Goal: Task Accomplishment & Management: Manage account settings

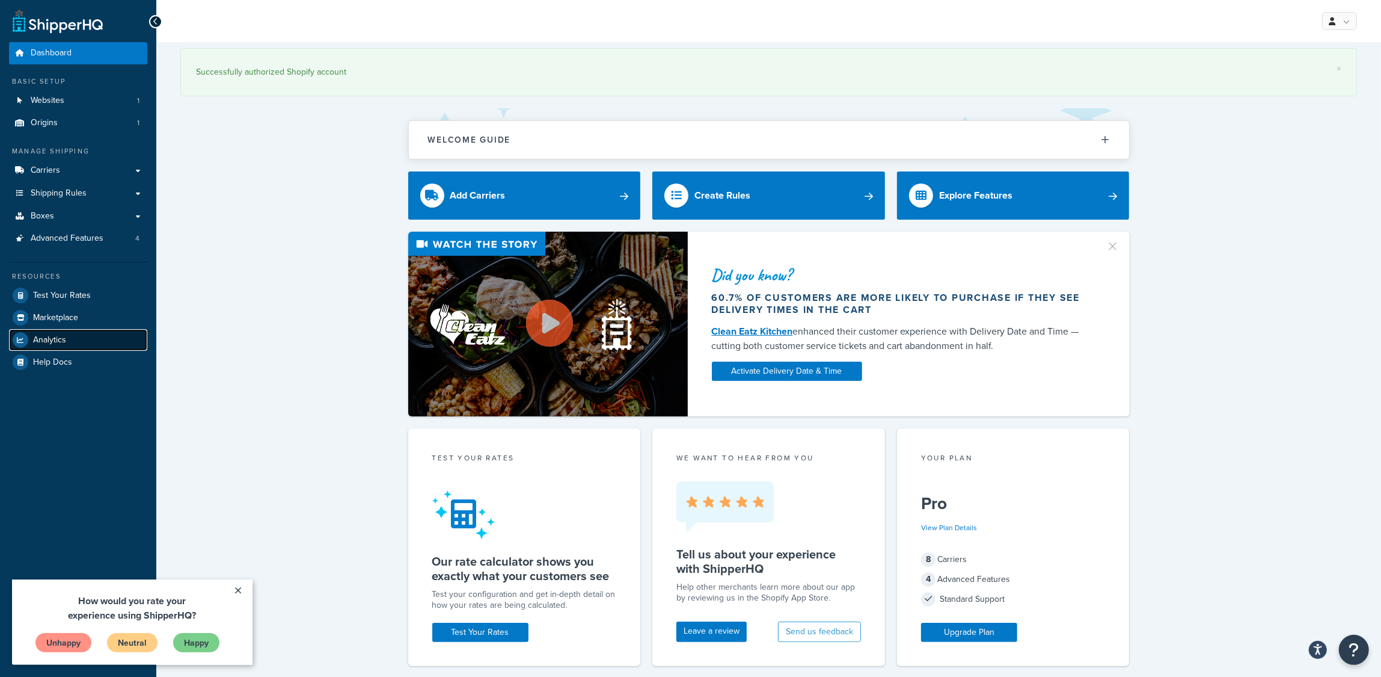
click at [83, 340] on link "Analytics" at bounding box center [78, 340] width 138 height 22
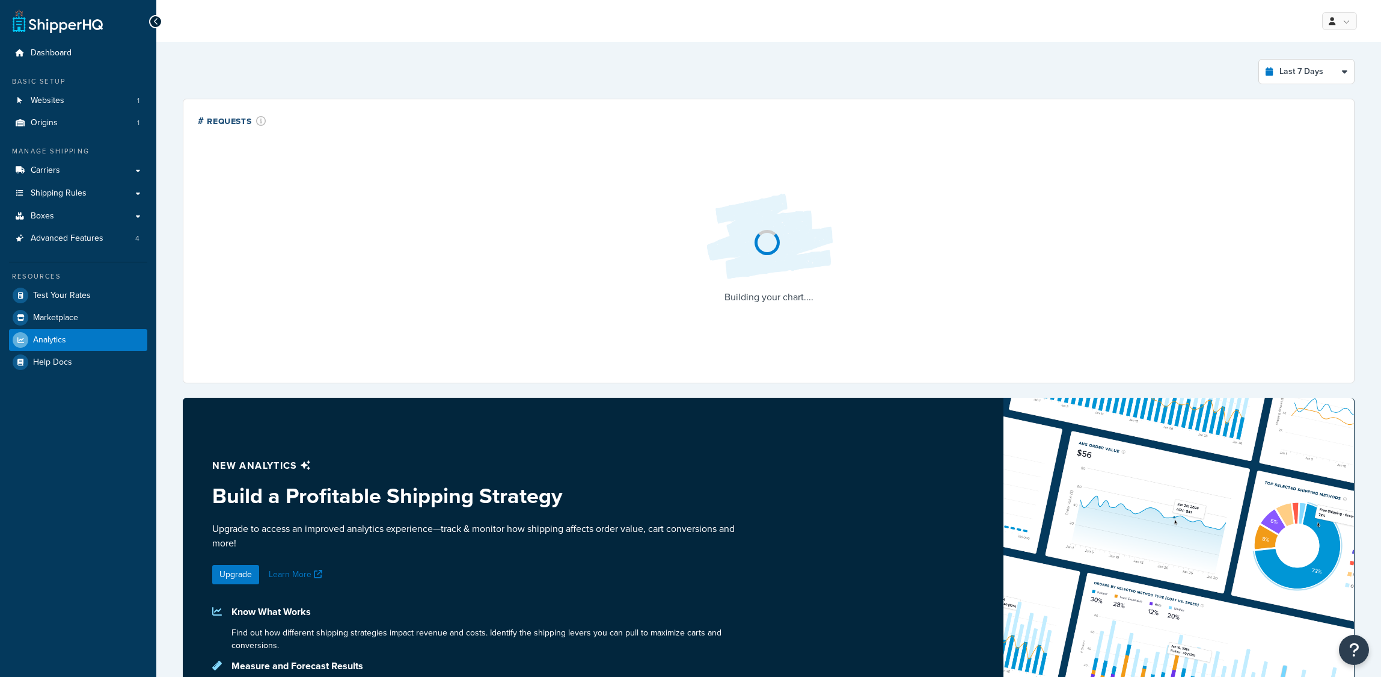
select select "last_7_days"
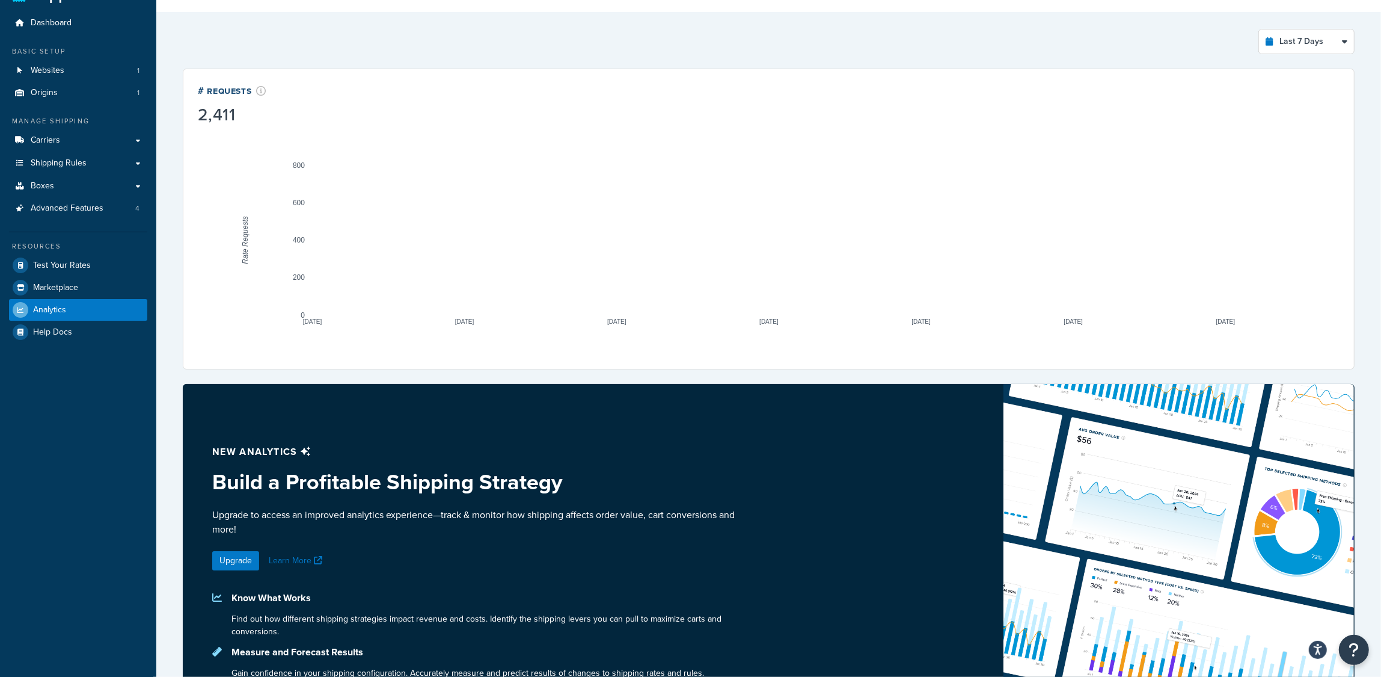
scroll to position [114, 0]
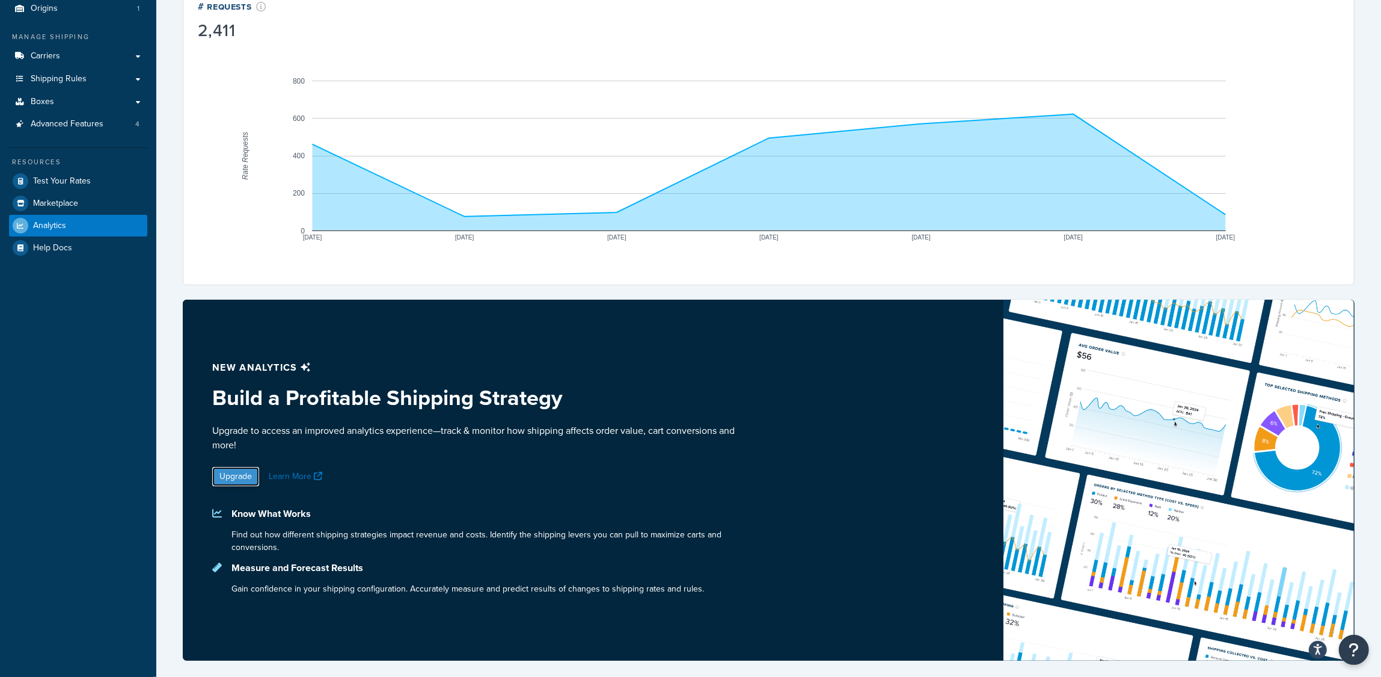
click at [249, 479] on link "Upgrade" at bounding box center [235, 476] width 47 height 19
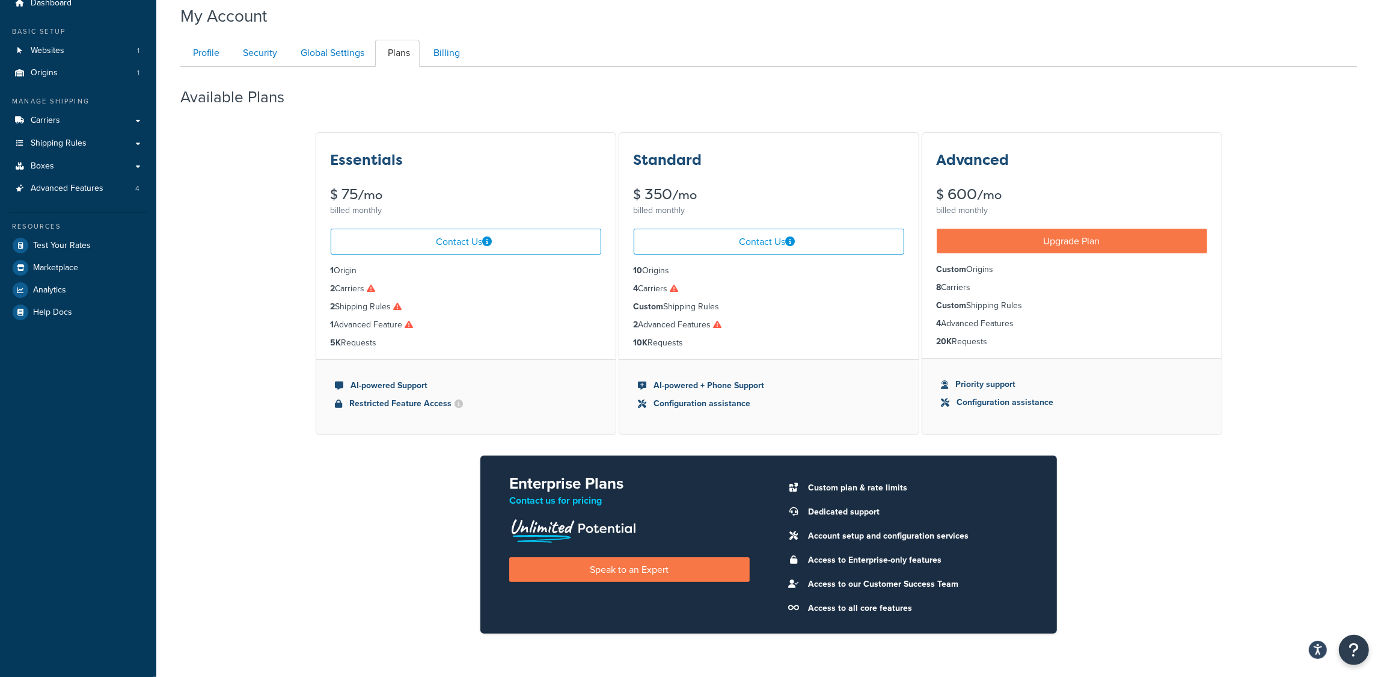
scroll to position [18, 0]
